Goal: Task Accomplishment & Management: Manage account settings

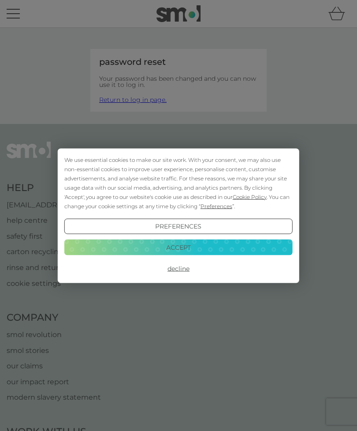
click at [220, 254] on button "Accept" at bounding box center [178, 248] width 229 height 16
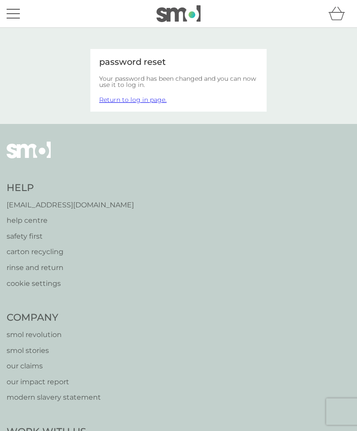
click at [136, 101] on link "Return to log in page." at bounding box center [133, 100] width 68 height 8
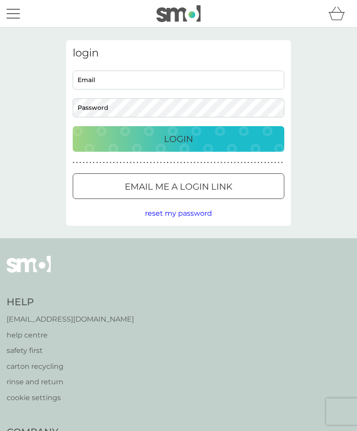
click at [122, 76] on input "Email" at bounding box center [179, 80] width 212 height 19
type input "jobill.home@gmail.com"
click at [225, 143] on div "Login" at bounding box center [179, 139] width 194 height 14
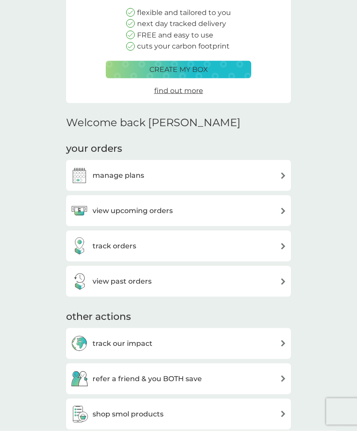
scroll to position [107, 0]
click at [251, 169] on div "manage plans" at bounding box center [179, 175] width 216 height 18
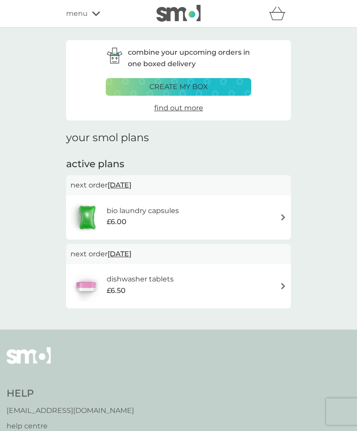
click at [275, 286] on div "dishwasher tablets £6.50" at bounding box center [179, 286] width 216 height 31
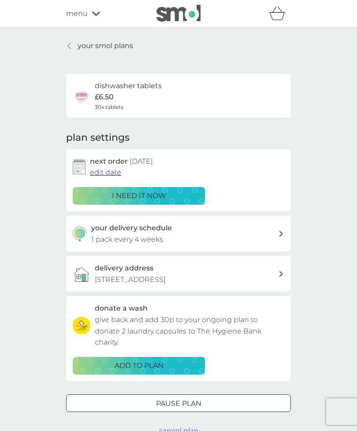
click at [188, 401] on div at bounding box center [179, 403] width 32 height 9
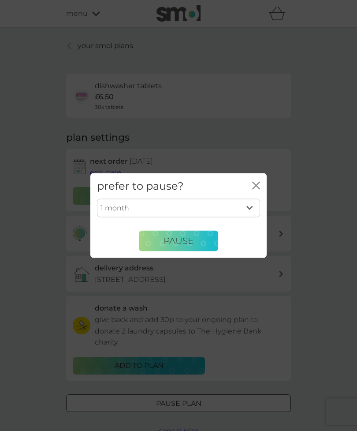
click at [255, 218] on select "1 month 2 months 3 months 4 months 5 months 6 months" at bounding box center [178, 208] width 163 height 19
select select "3"
click at [197, 252] on button "Pause" at bounding box center [178, 240] width 79 height 21
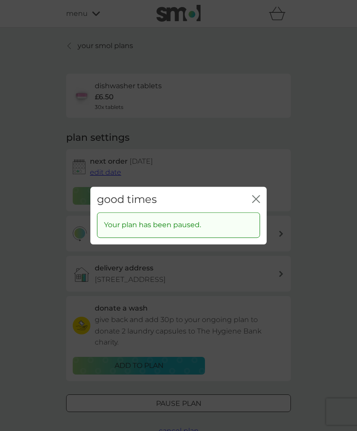
click at [259, 203] on icon "close" at bounding box center [256, 199] width 8 height 8
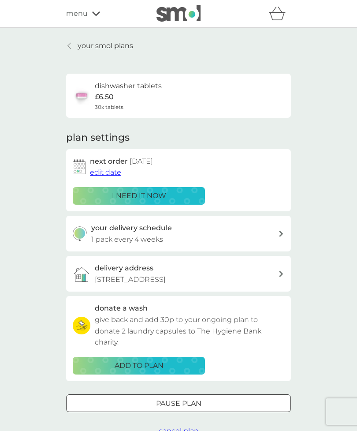
click at [71, 49] on div at bounding box center [70, 45] width 6 height 7
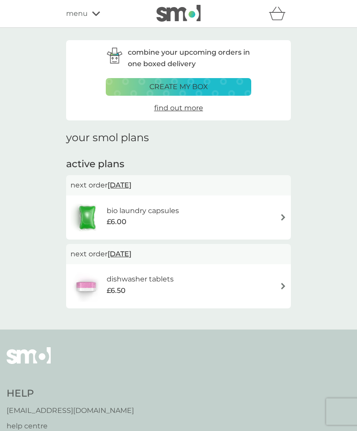
click at [232, 218] on div "bio laundry capsules £6.00" at bounding box center [179, 217] width 216 height 31
